Goal: Transaction & Acquisition: Purchase product/service

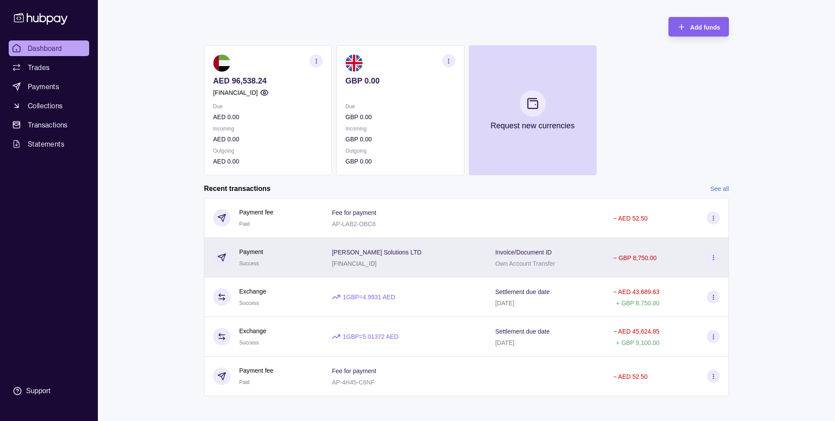
scroll to position [42, 0]
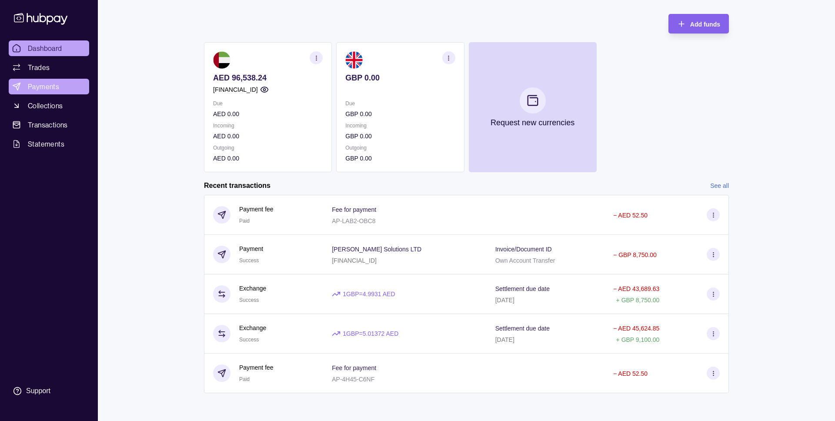
click at [40, 83] on span "Payments" at bounding box center [43, 86] width 31 height 10
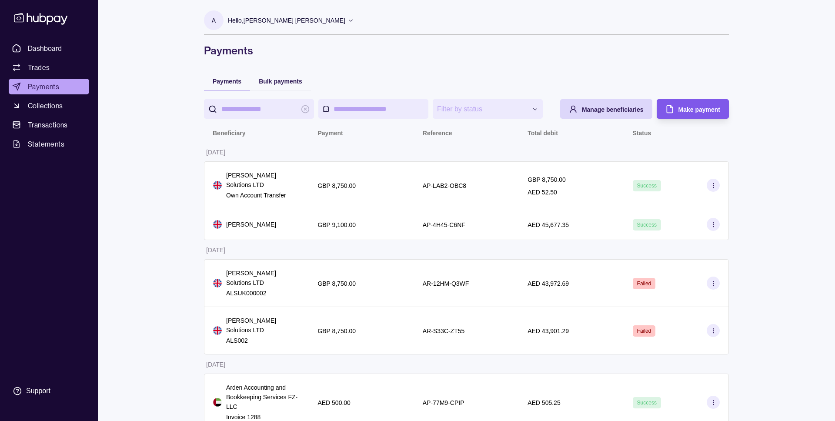
click at [684, 105] on div "Make payment" at bounding box center [699, 109] width 42 height 10
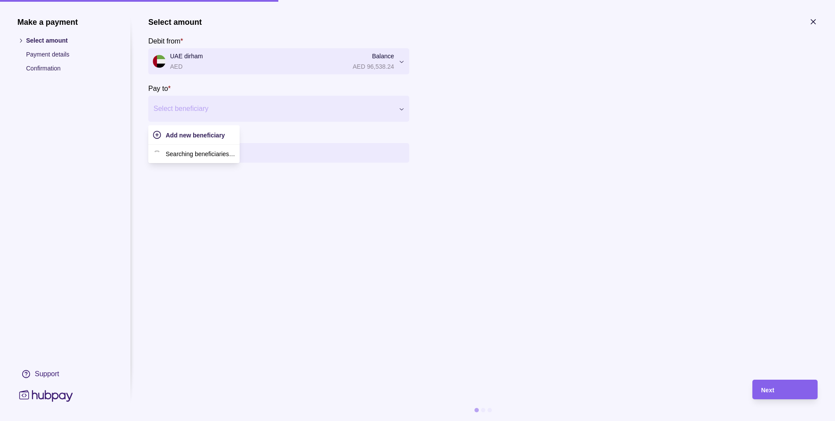
click at [226, 106] on div at bounding box center [273, 109] width 240 height 12
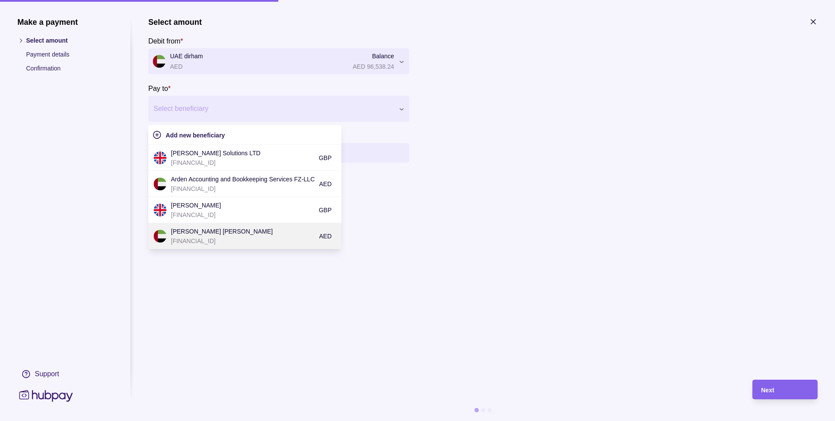
click at [238, 232] on p "[PERSON_NAME] [PERSON_NAME]" at bounding box center [243, 232] width 144 height 10
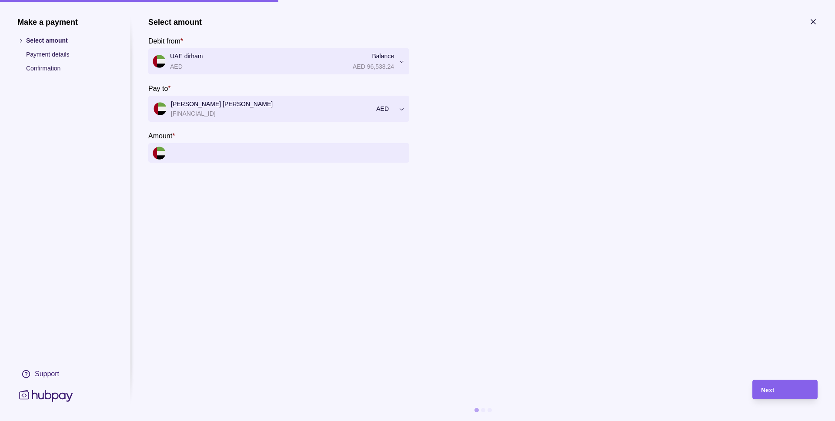
click at [279, 152] on input "Amount *" at bounding box center [287, 153] width 235 height 20
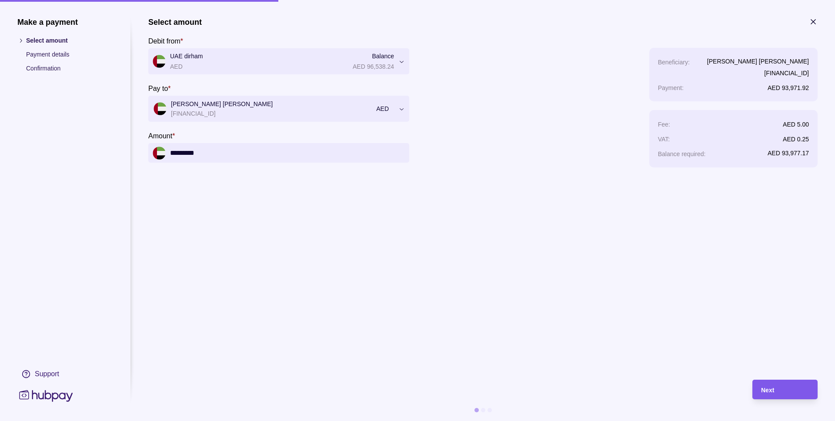
type input "*********"
click at [787, 390] on div "Next" at bounding box center [785, 389] width 48 height 10
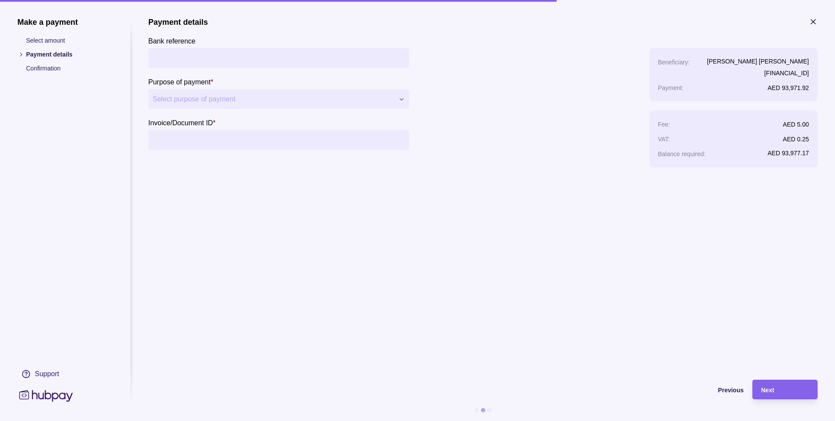
click at [322, 60] on input "Bank reference" at bounding box center [279, 58] width 252 height 20
type input "**********"
click at [230, 139] on input "Invoice/Document ID *" at bounding box center [279, 140] width 252 height 20
type input "*********"
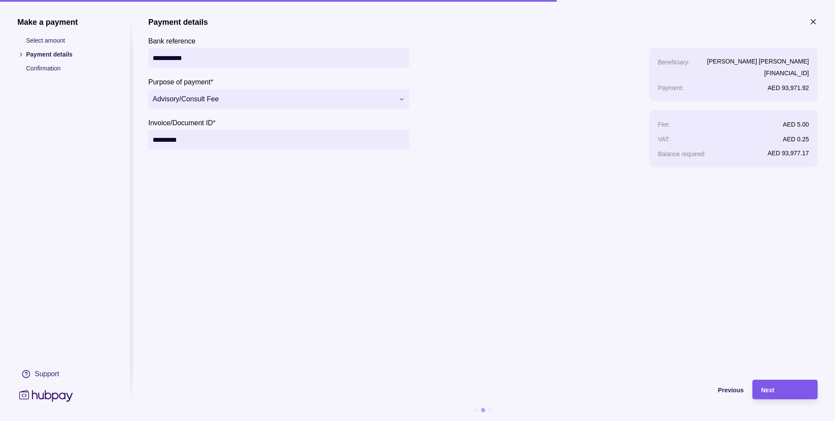
click at [781, 389] on div "Next" at bounding box center [785, 389] width 48 height 10
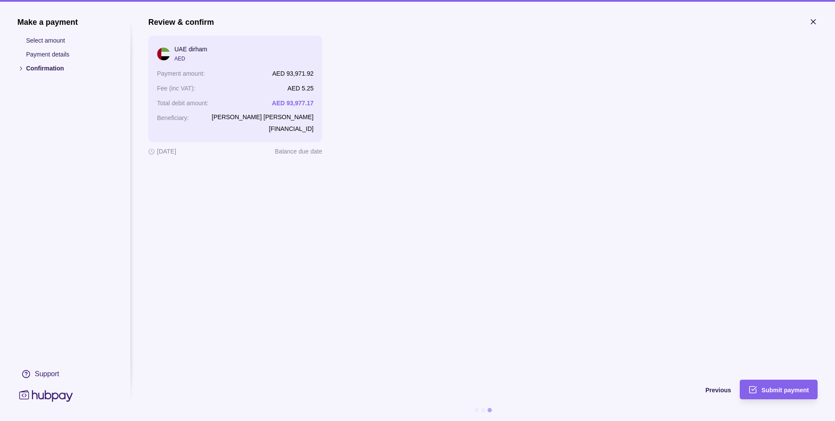
click at [781, 389] on span "Submit payment" at bounding box center [784, 390] width 47 height 7
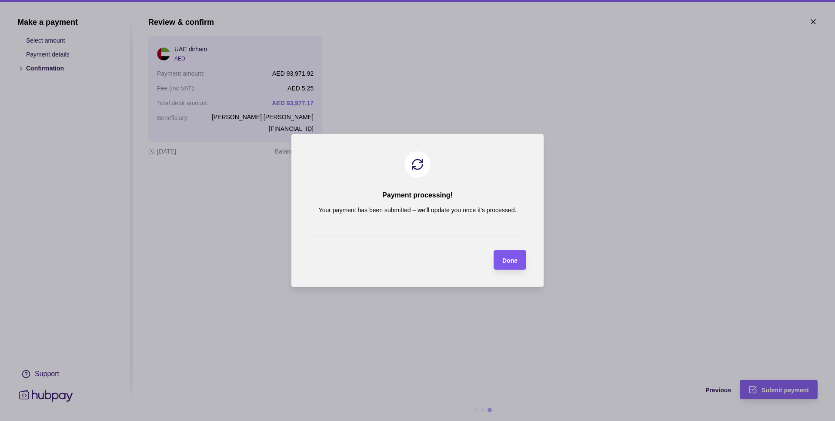
click at [500, 258] on div "Done" at bounding box center [503, 260] width 28 height 20
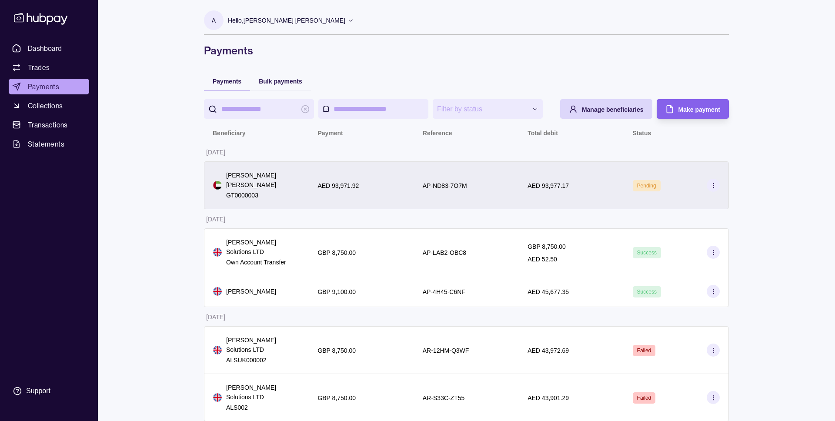
click at [714, 182] on icon at bounding box center [713, 185] width 7 height 7
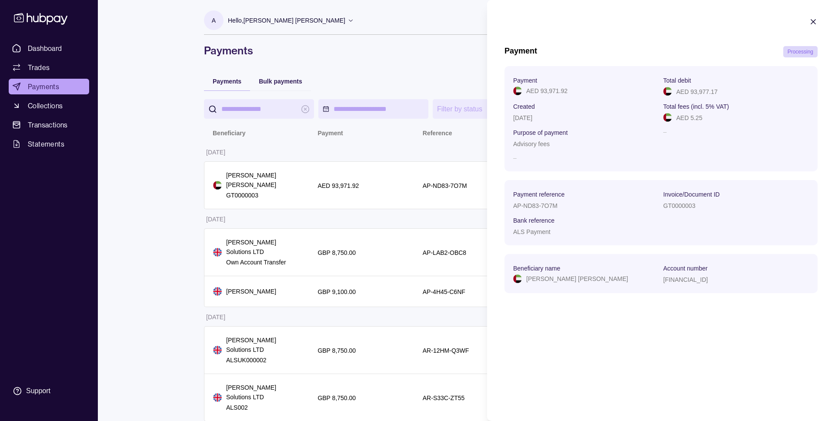
click at [815, 20] on icon "button" at bounding box center [813, 21] width 9 height 9
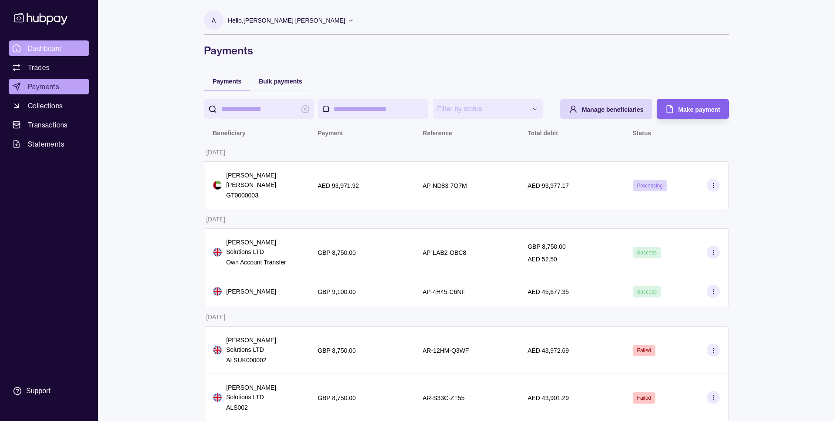
click at [50, 47] on span "Dashboard" at bounding box center [45, 48] width 34 height 10
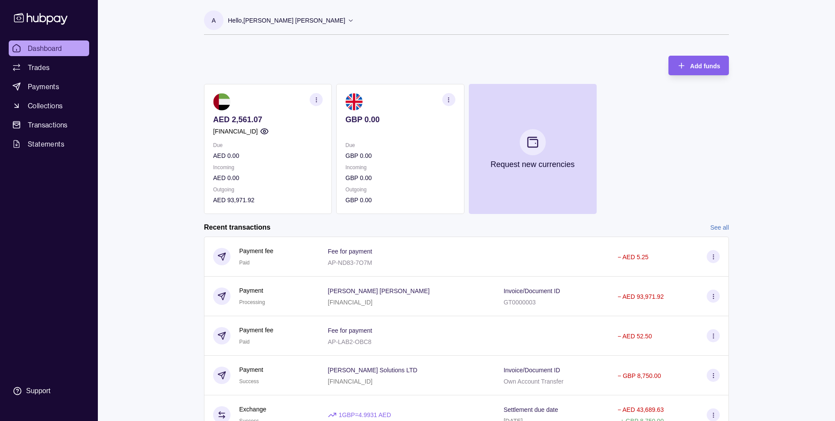
click at [347, 21] on icon at bounding box center [350, 20] width 7 height 7
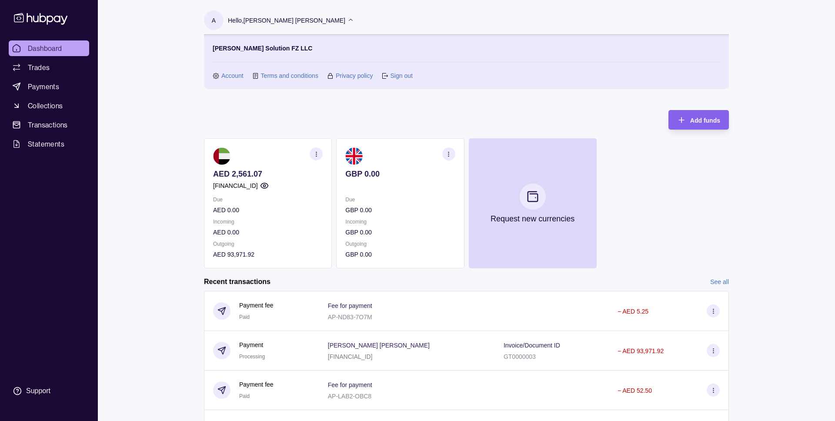
click at [233, 71] on link "Account" at bounding box center [232, 76] width 22 height 10
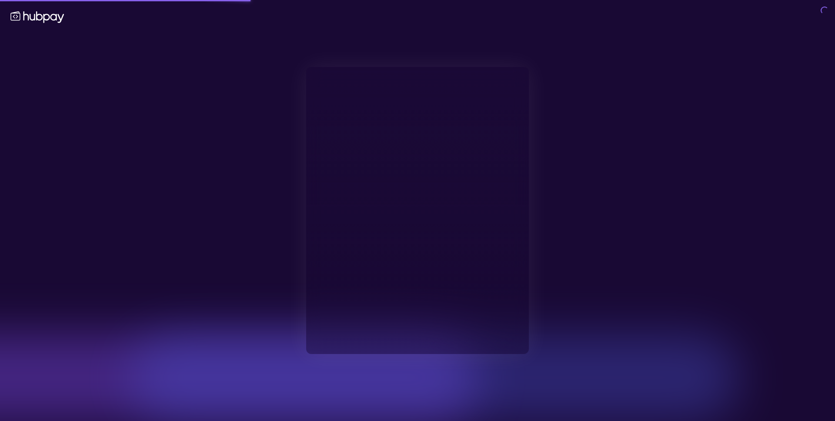
type input "**********"
